Goal: Use online tool/utility: Utilize a website feature to perform a specific function

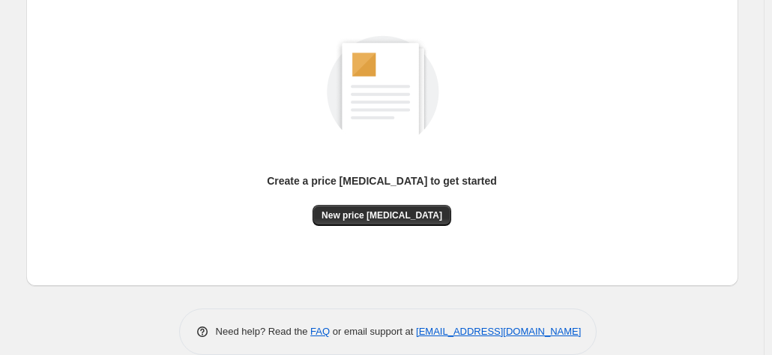
scroll to position [102, 0]
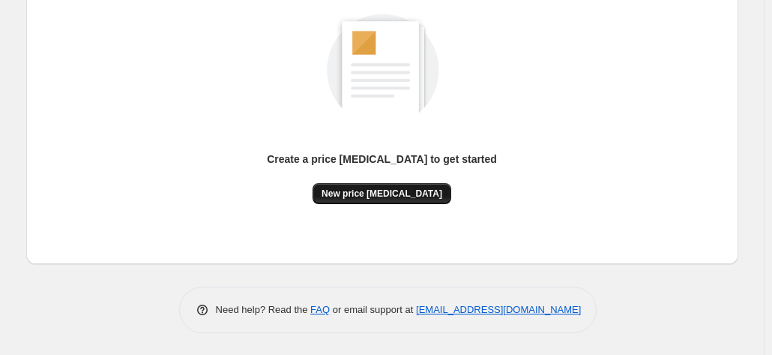
click at [388, 190] on span "New price [MEDICAL_DATA]" at bounding box center [382, 193] width 121 height 12
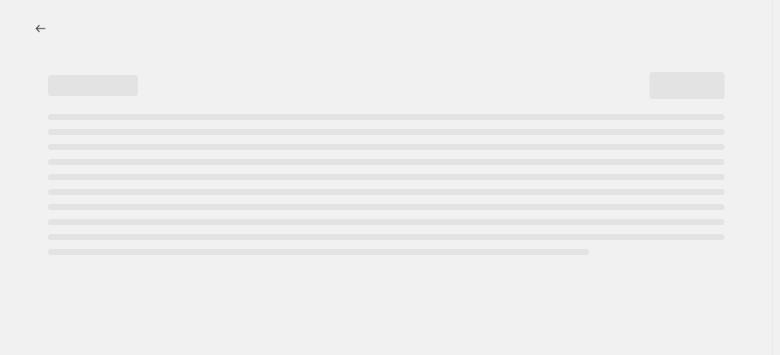
select select "percentage"
